Goal: Find contact information: Find contact information

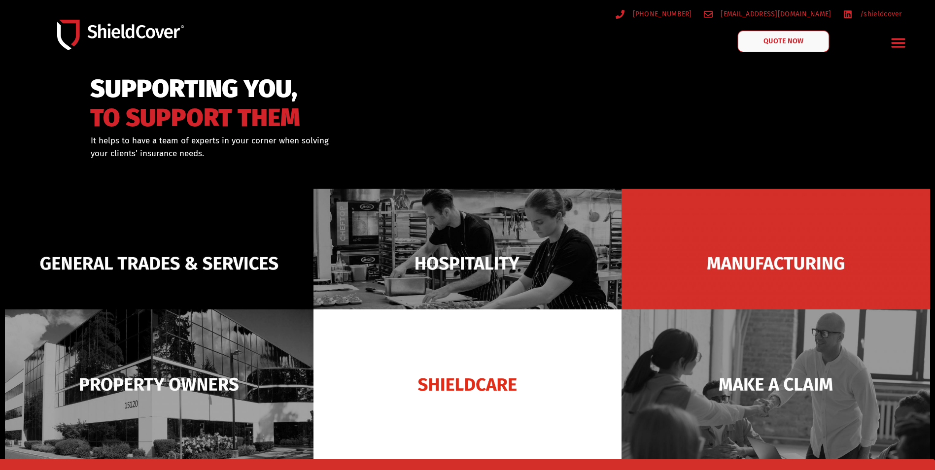
click at [771, 36] on link "QUOTE NOW" at bounding box center [784, 42] width 92 height 22
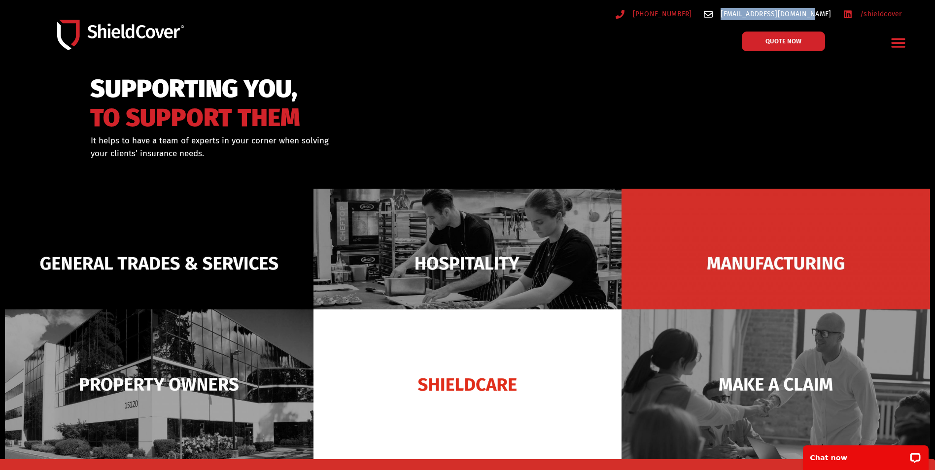
drag, startPoint x: 832, startPoint y: 15, endPoint x: 747, endPoint y: 13, distance: 84.8
click at [747, 13] on ul "[PHONE_NUMBER] [EMAIL_ADDRESS][DOMAIN_NAME] /shieldcover" at bounding box center [698, 14] width 420 height 12
copy span "[EMAIL_ADDRESS][DOMAIN_NAME]"
